Goal: Information Seeking & Learning: Check status

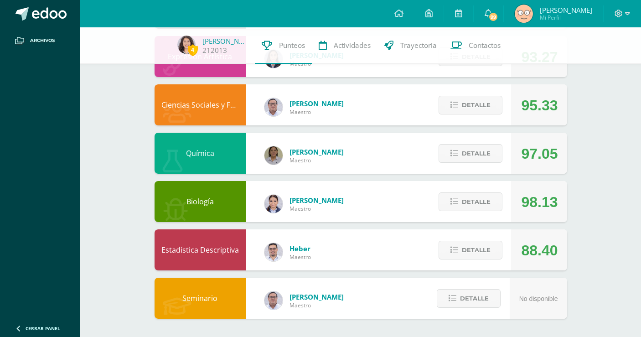
scroll to position [446, 0]
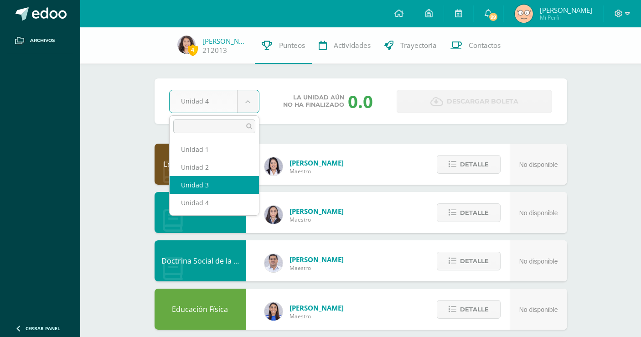
select select "Unidad 3"
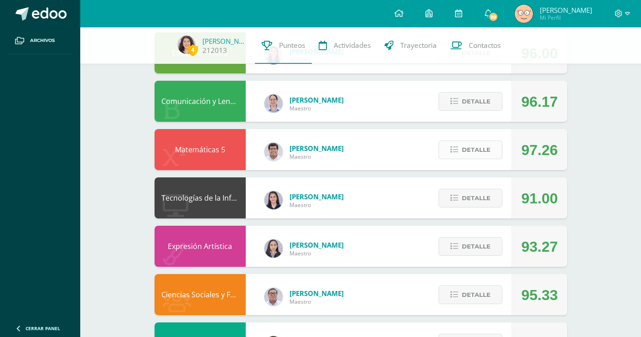
scroll to position [254, 0]
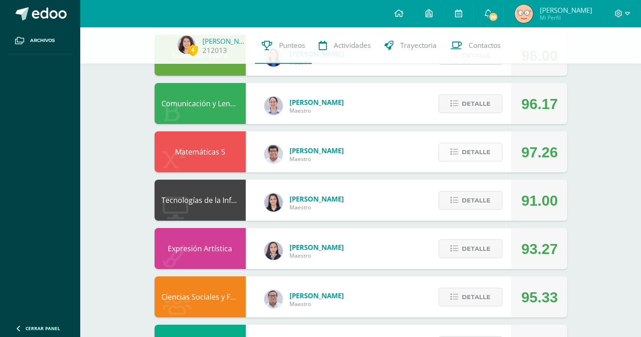
click at [465, 161] on button "Detalle" at bounding box center [471, 152] width 64 height 19
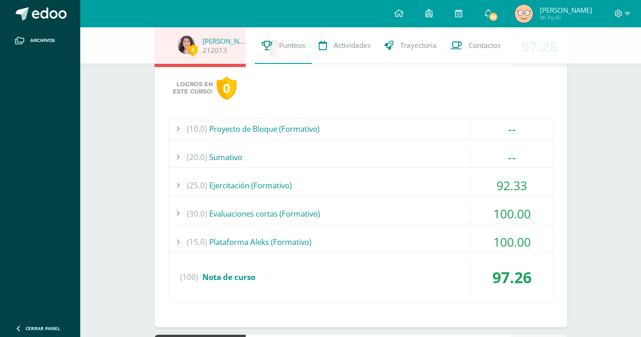
scroll to position [369, 0]
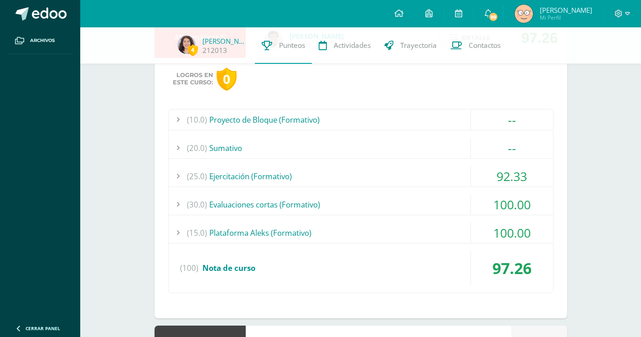
click at [361, 203] on div "(30.0) Evaluaciones cortas (Formativo)" at bounding box center [361, 204] width 385 height 21
